Goal: Task Accomplishment & Management: Complete application form

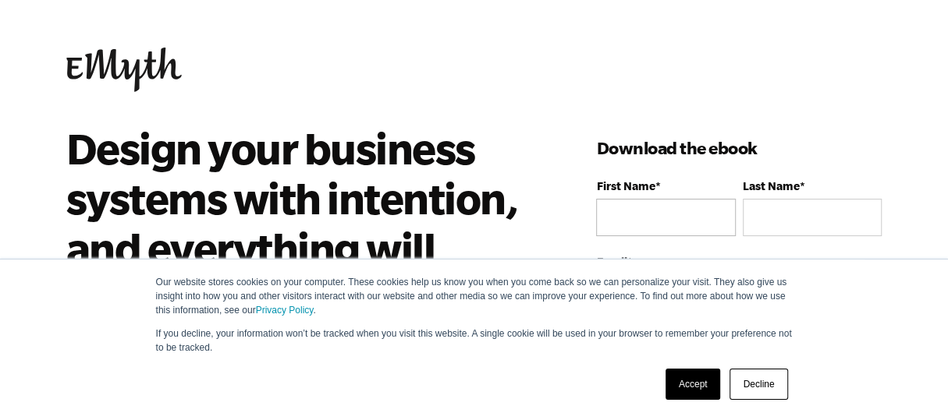
type input "[PERSON_NAME]"
type input "[EMAIL_ADDRESS][DOMAIN_NAME]"
type input "6014214455"
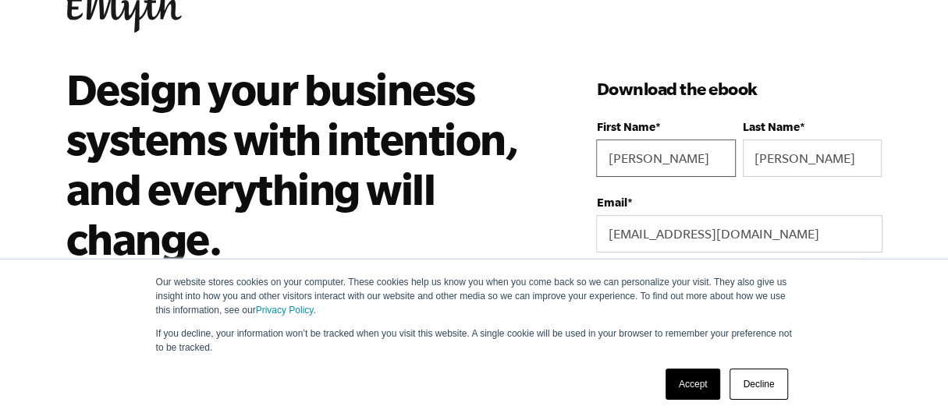
scroll to position [156, 0]
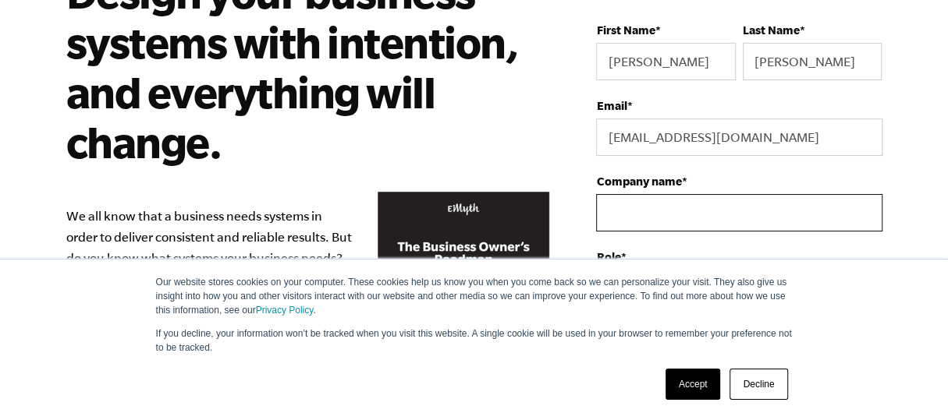
click at [622, 214] on input "Company name *" at bounding box center [738, 212] width 285 height 37
type input "Waterfront Investments LLC"
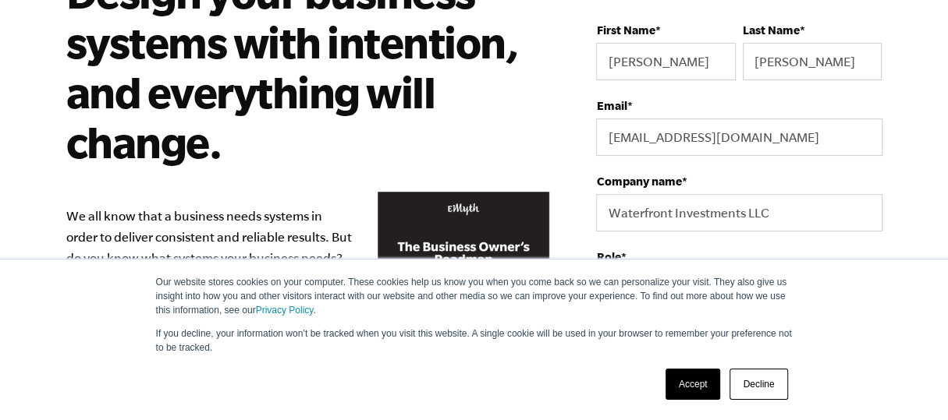
select select "[GEOGRAPHIC_DATA]"
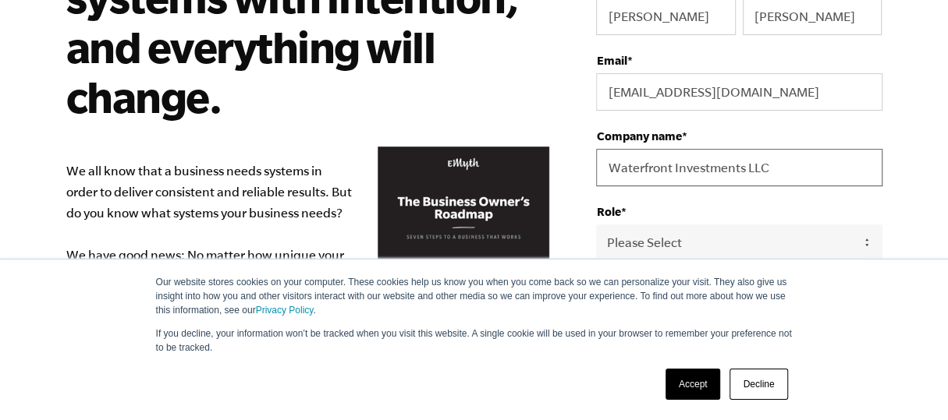
scroll to position [234, 0]
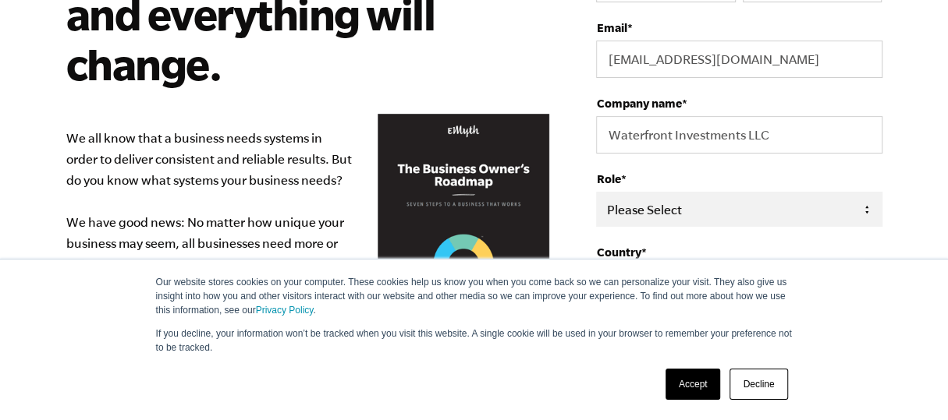
click at [865, 211] on select "Please Select Owner Partner / Co-Owner Executive Employee / Other" at bounding box center [738, 209] width 285 height 35
select select "Owner"
click at [596, 192] on select "Please Select Owner Partner / Co-Owner Executive Employee / Other" at bounding box center [738, 209] width 285 height 35
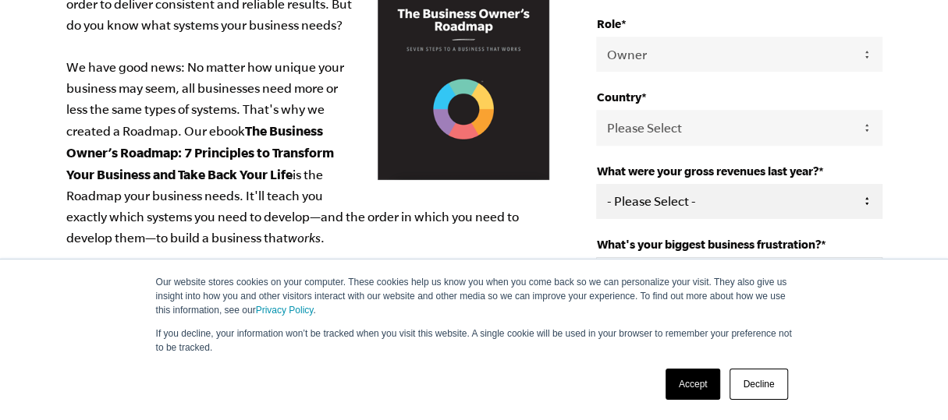
click at [863, 200] on select "- Please Select - 0-75K 76-150K 151-275K 276-500K 501-750K 751-1M 1-2.5M 2.5-5M…" at bounding box center [738, 201] width 285 height 35
select select "2.5-5M"
click at [596, 184] on select "- Please Select - 0-75K 76-150K 151-275K 276-500K 501-750K 751-1M 1-2.5M 2.5-5M…" at bounding box center [738, 201] width 285 height 35
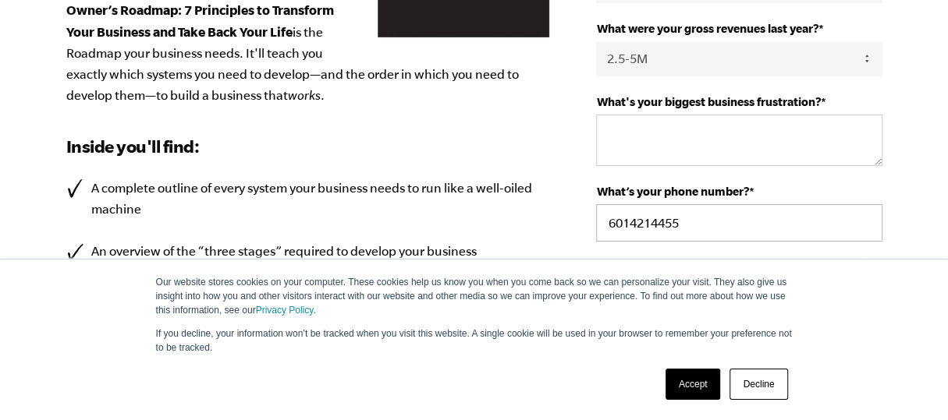
scroll to position [546, 0]
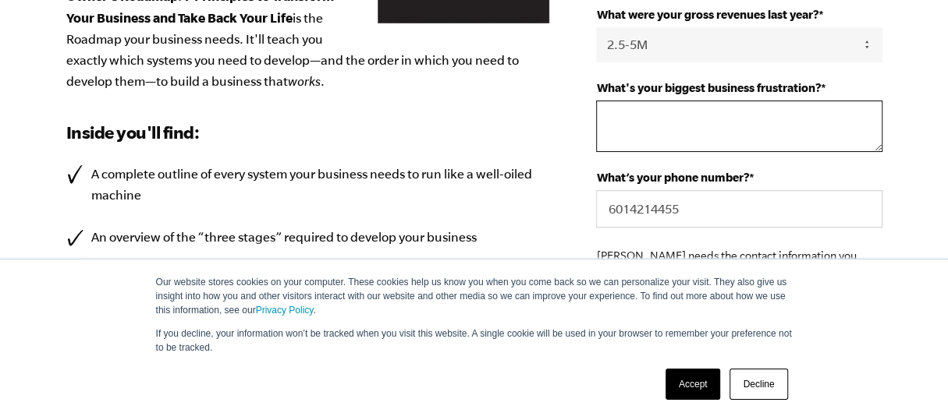
click at [610, 116] on textarea "What's your biggest business frustration? *" at bounding box center [738, 126] width 285 height 51
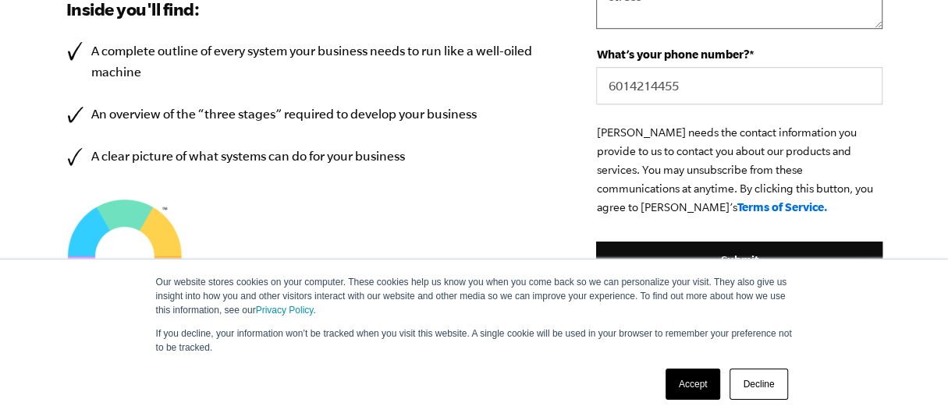
scroll to position [701, 0]
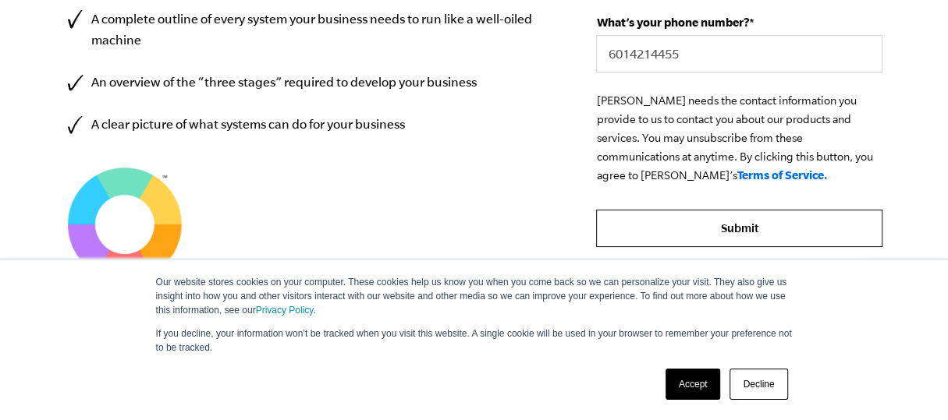
type textarea "stress"
click at [728, 223] on input "Submit" at bounding box center [738, 228] width 285 height 37
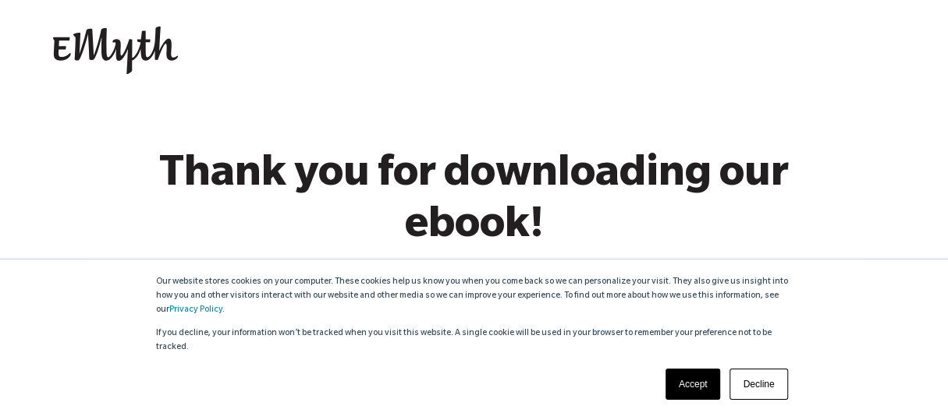
click at [703, 389] on link "Accept" at bounding box center [692, 384] width 55 height 31
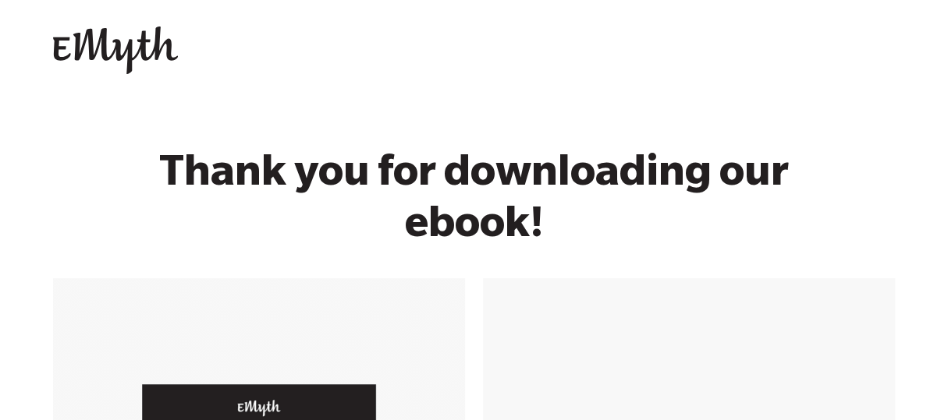
click at [566, 49] on div at bounding box center [468, 53] width 830 height 53
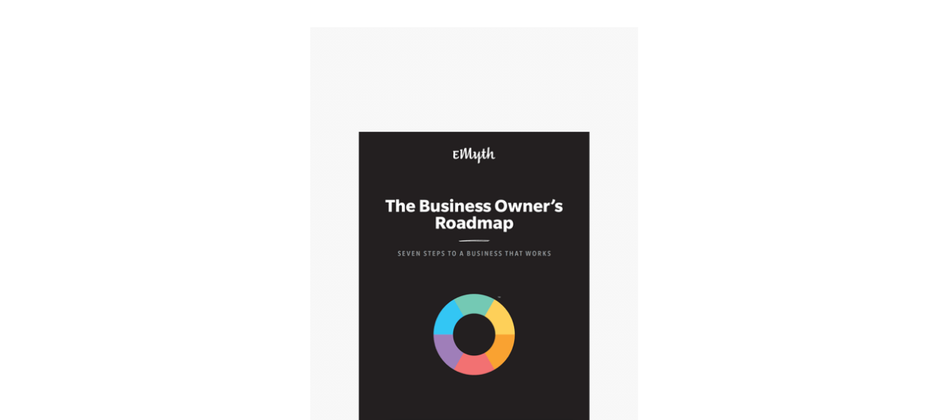
scroll to position [234, 0]
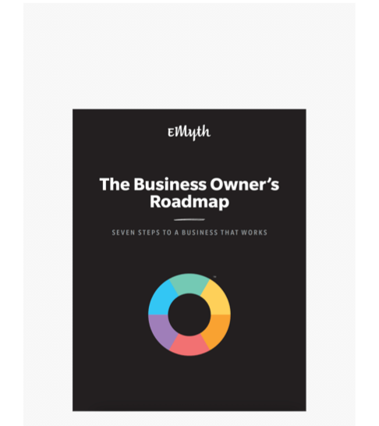
click at [234, 172] on img at bounding box center [190, 260] width 234 height 303
